Goal: Check status: Check status

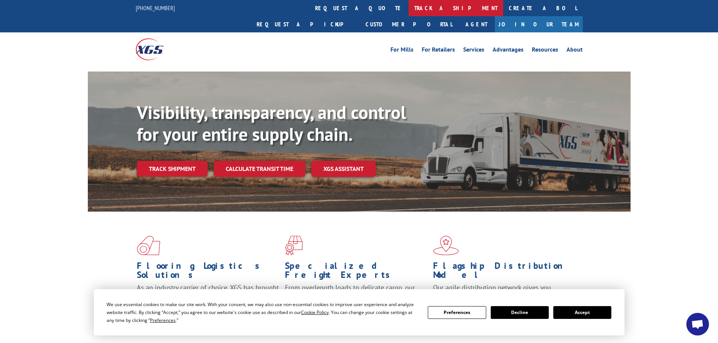
click at [409, 11] on link "track a shipment" at bounding box center [456, 8] width 95 height 16
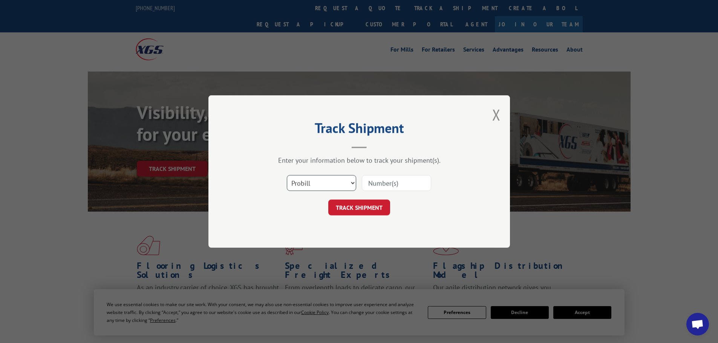
click at [315, 180] on select "Select category... Probill BOL PO" at bounding box center [321, 183] width 69 height 16
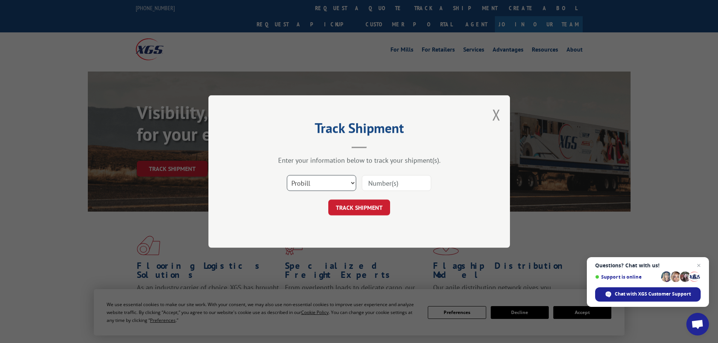
select select "po"
click at [287, 175] on select "Select category... Probill BOL PO" at bounding box center [321, 183] width 69 height 16
click at [375, 182] on input at bounding box center [396, 183] width 69 height 16
paste input "13505692"
type input "13505692"
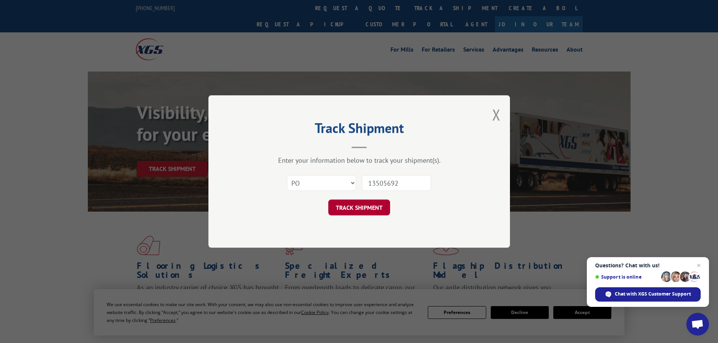
click at [363, 205] on button "TRACK SHIPMENT" at bounding box center [359, 208] width 62 height 16
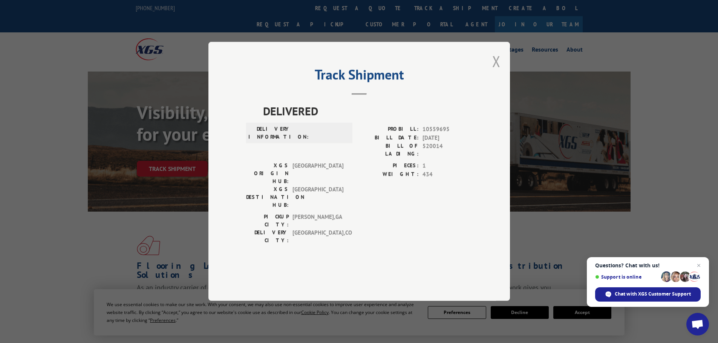
click at [498, 71] on button "Close modal" at bounding box center [496, 61] width 8 height 20
